Goal: Task Accomplishment & Management: Use online tool/utility

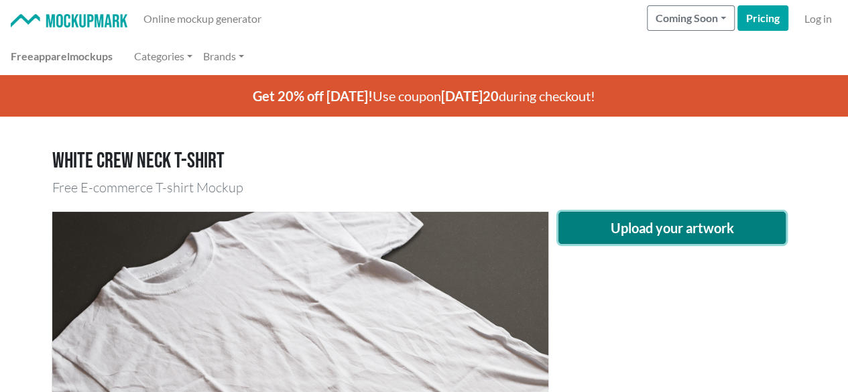
click at [639, 225] on button "Upload your artwork" at bounding box center [672, 228] width 228 height 32
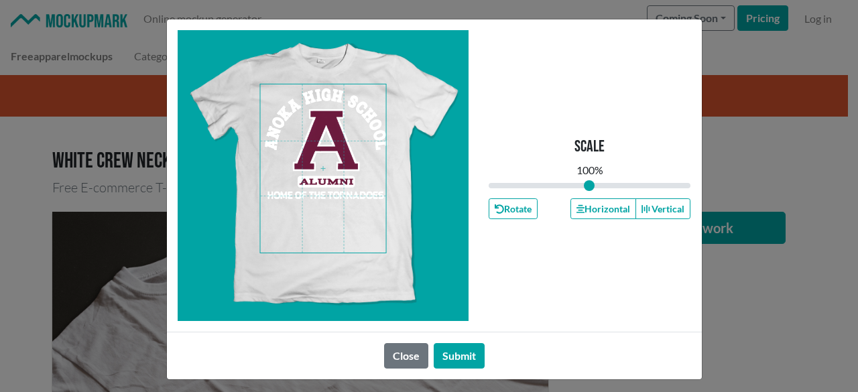
click at [343, 184] on span at bounding box center [323, 168] width 126 height 168
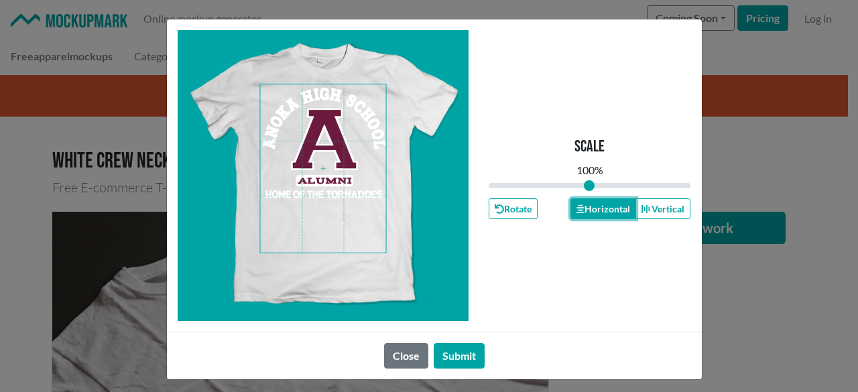
click at [592, 215] on button "Horizontal" at bounding box center [603, 208] width 66 height 21
click at [592, 214] on button "Horizontal" at bounding box center [603, 208] width 66 height 21
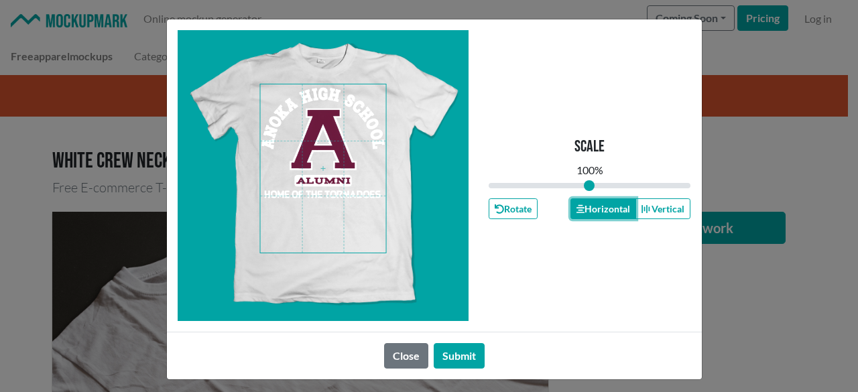
click at [592, 214] on button "Horizontal" at bounding box center [603, 208] width 66 height 21
click at [457, 360] on button "Submit" at bounding box center [459, 355] width 51 height 25
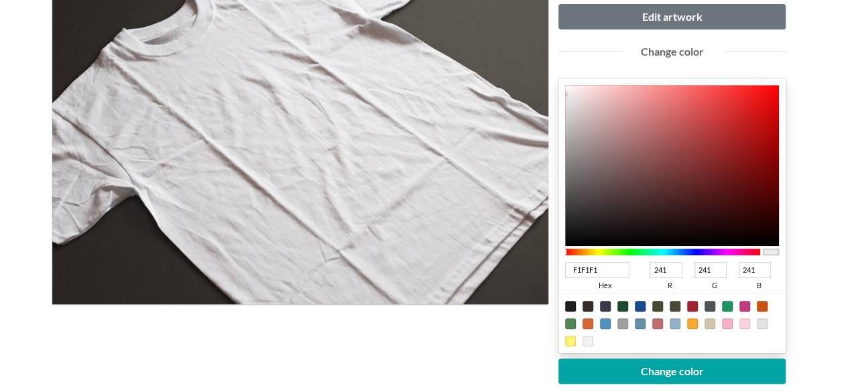
scroll to position [268, 0]
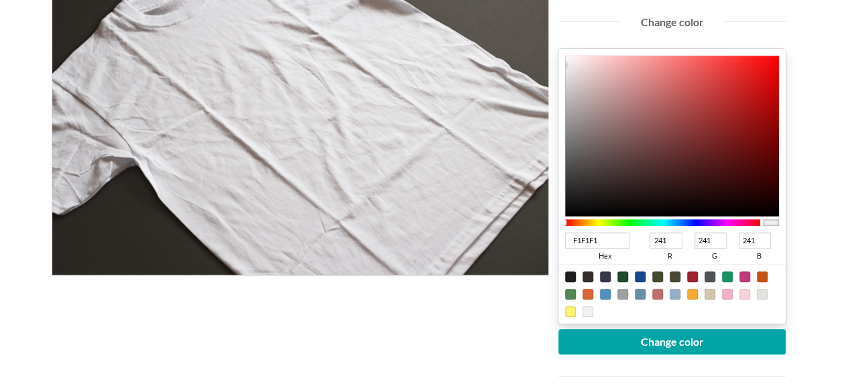
drag, startPoint x: 612, startPoint y: 243, endPoint x: 436, endPoint y: 210, distance: 179.4
click at [436, 210] on div "Upload another artwork Edit artwork Change color F1F1F1 hex 241 r 241 g 241 b 1…" at bounding box center [424, 213] width 744 height 561
type input "5d02"
type input "85"
type input "221"
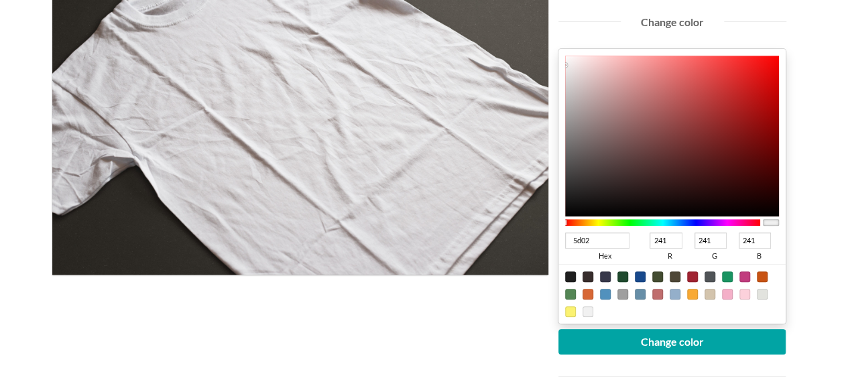
type input "0"
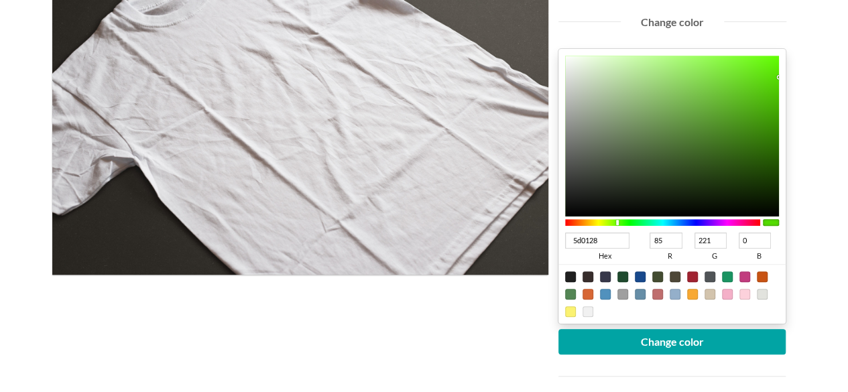
type input "5d01289"
type input "93"
type input "1"
type input "40"
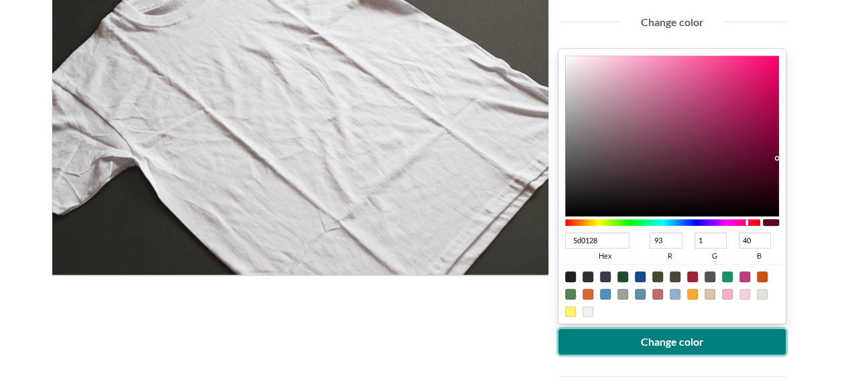
type input "5D0128"
click at [674, 340] on button "Change color" at bounding box center [672, 341] width 228 height 25
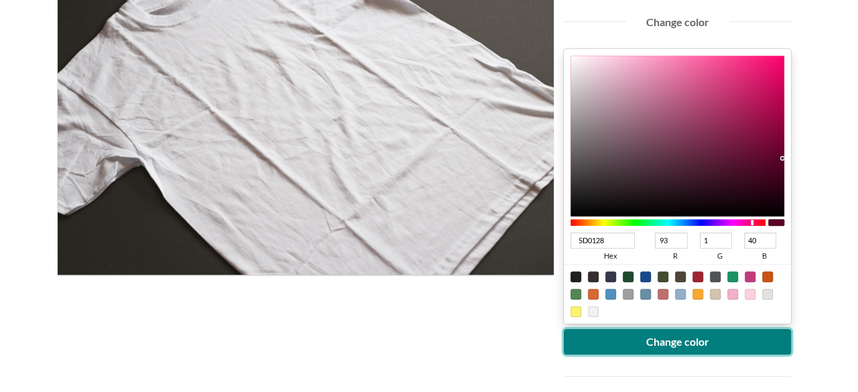
scroll to position [402, 0]
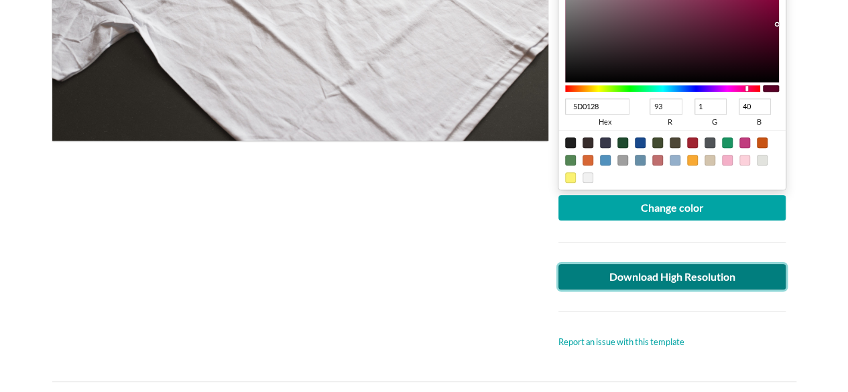
click at [655, 279] on link "Download High Resolution" at bounding box center [672, 276] width 228 height 25
